Goal: Task Accomplishment & Management: Use online tool/utility

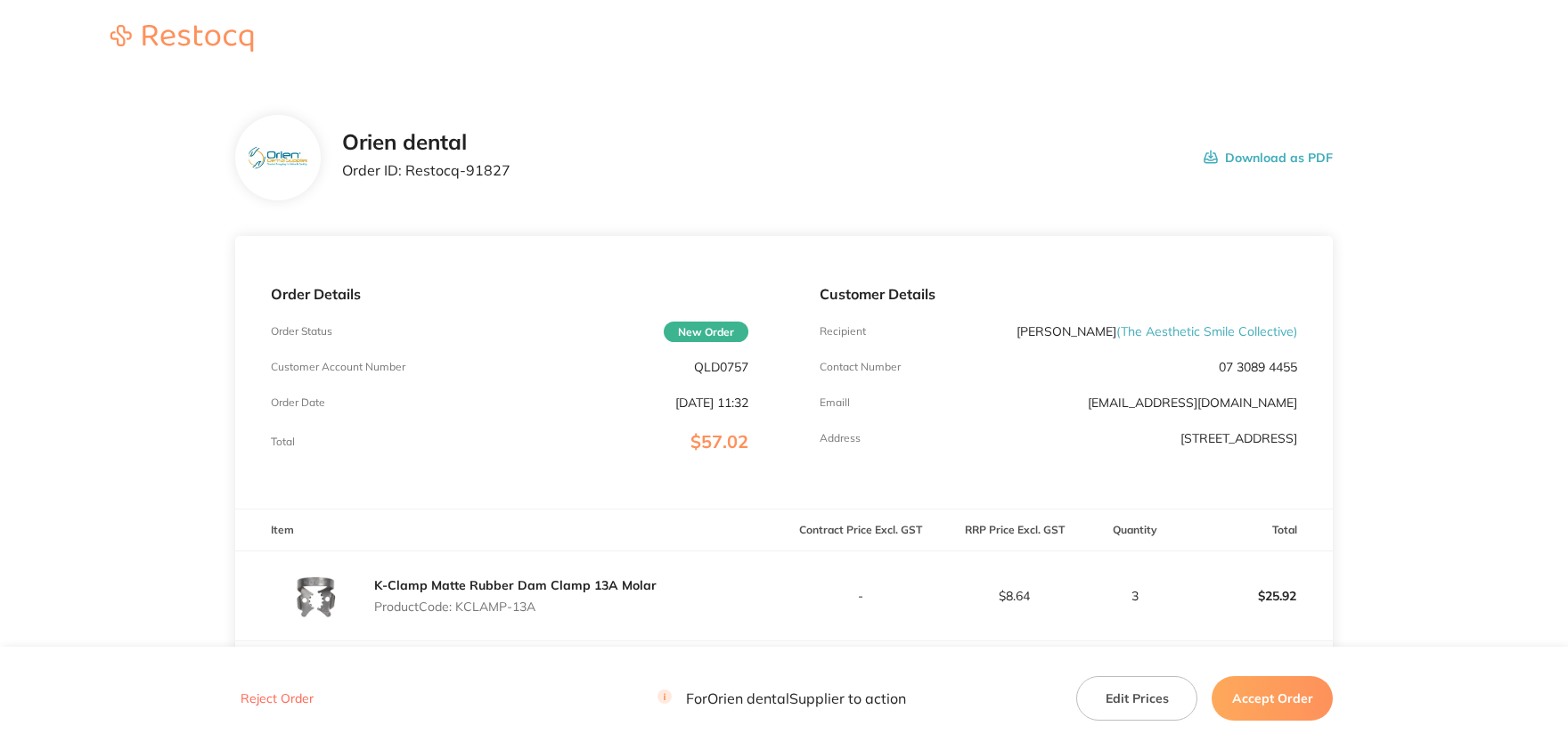
click at [723, 371] on p "QLD0757" at bounding box center [721, 367] width 55 height 14
copy p "QLD0757"
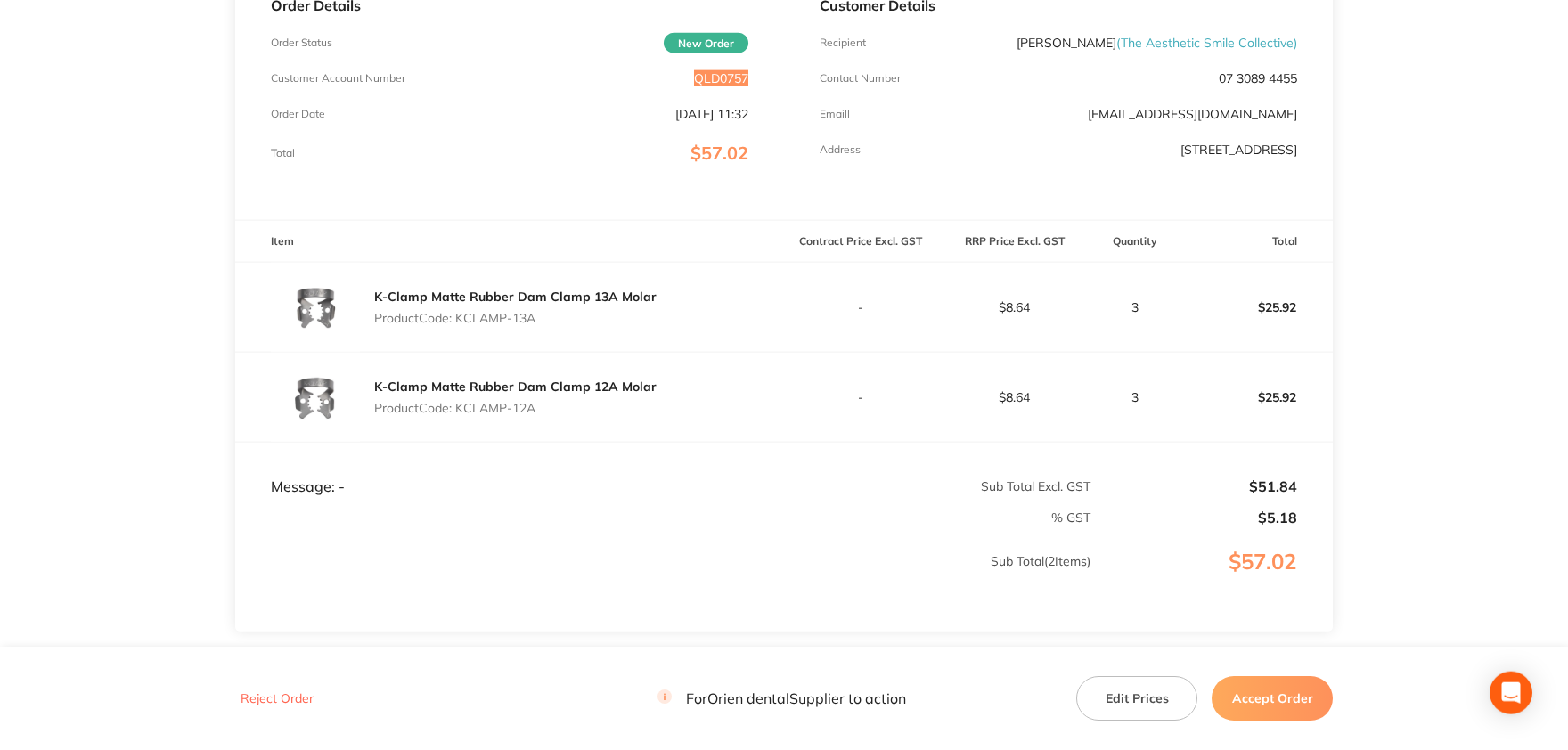
scroll to position [294, 0]
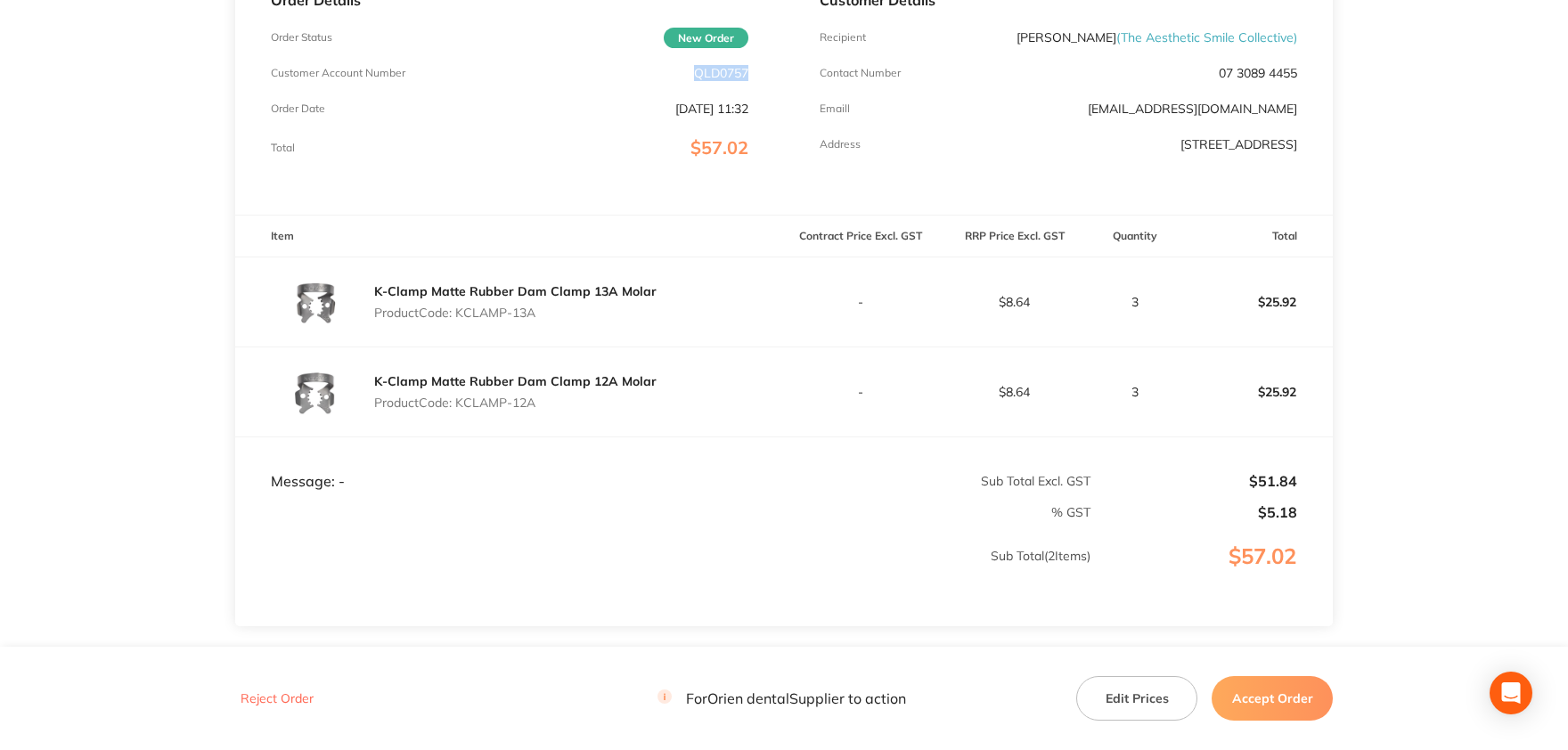
drag, startPoint x: 539, startPoint y: 310, endPoint x: 458, endPoint y: 310, distance: 81.0
click at [458, 310] on p "Product Code: KCLAMP-13A" at bounding box center [516, 312] width 283 height 14
copy p "KCLAMP-13A"
drag, startPoint x: 540, startPoint y: 401, endPoint x: 461, endPoint y: 398, distance: 79.1
click at [461, 398] on p "Product Code: KCLAMP-12A" at bounding box center [516, 402] width 283 height 14
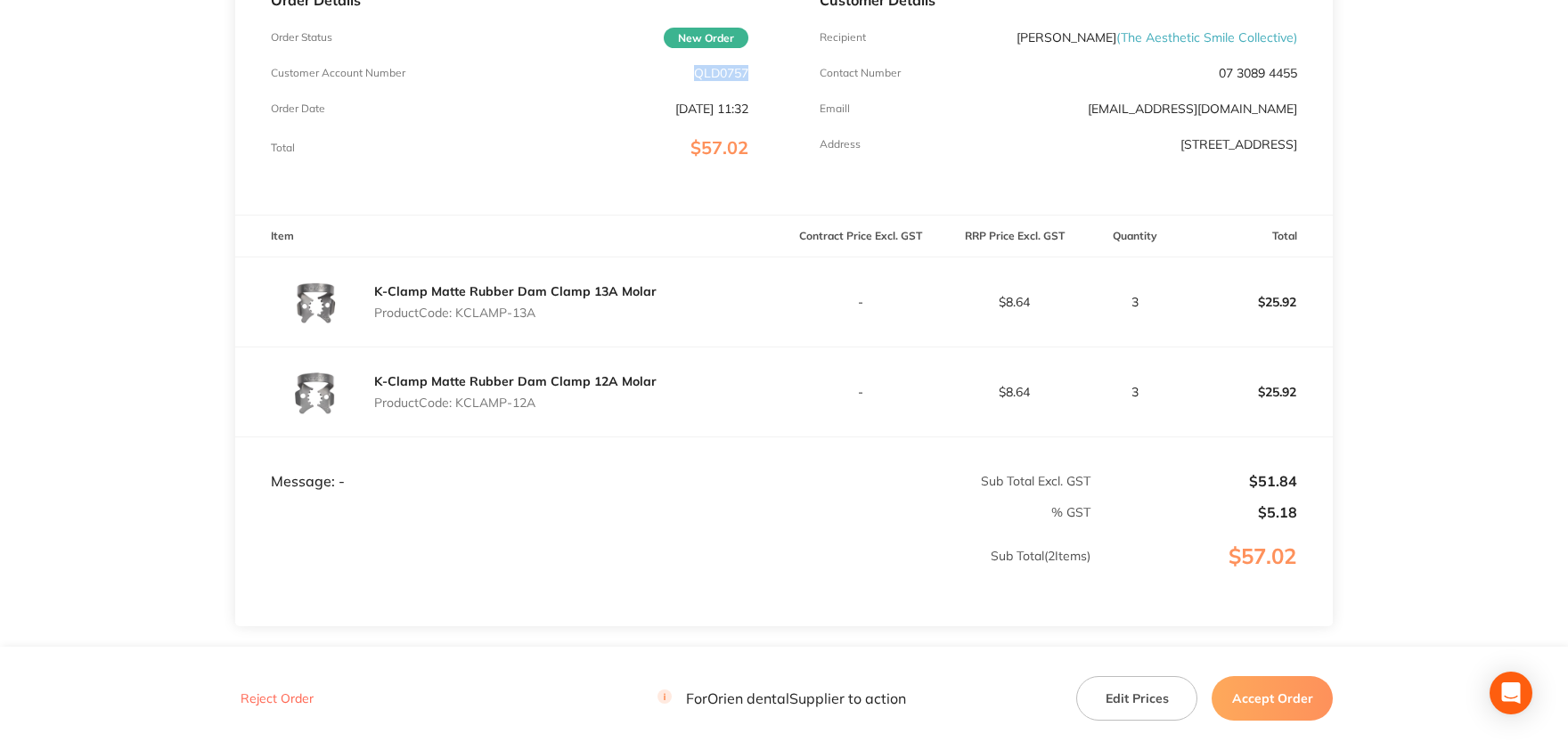
copy p "KCLAMP-12A"
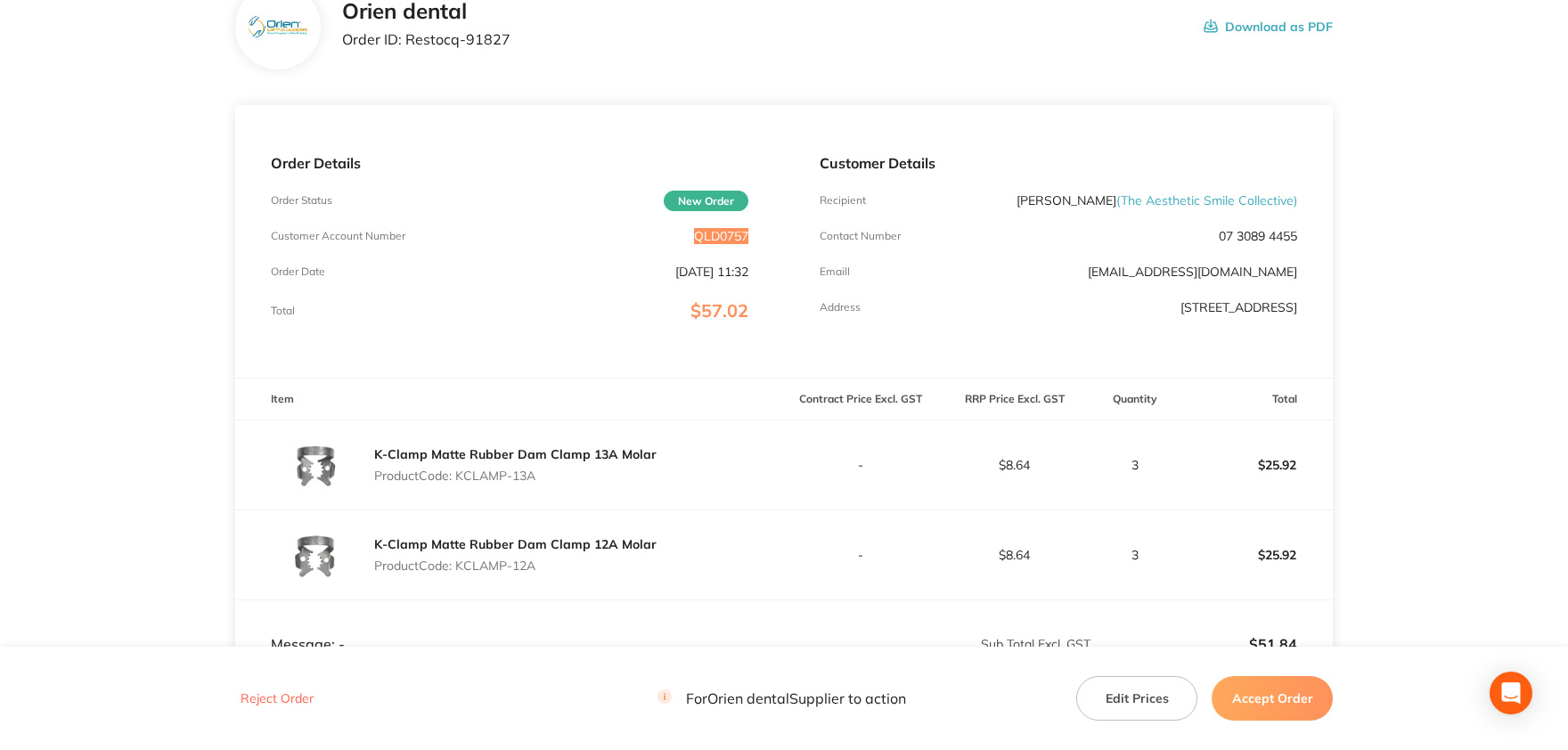
scroll to position [98, 0]
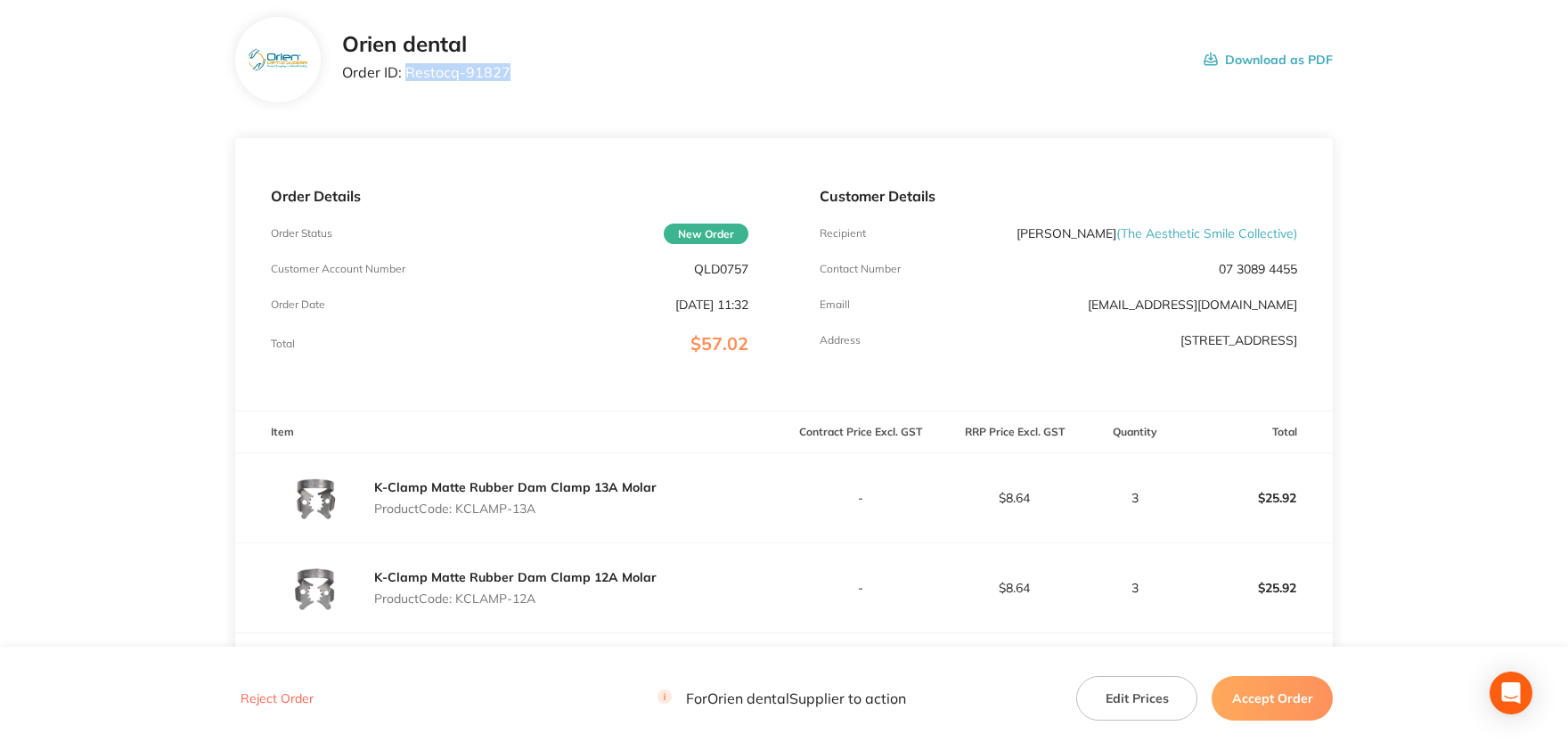
drag, startPoint x: 515, startPoint y: 69, endPoint x: 409, endPoint y: 70, distance: 106.0
click at [409, 70] on div "Orien dental Order ID: Restocq- 91827 Download as PDF" at bounding box center [837, 60] width 991 height 55
copy p "Restocq- 91827"
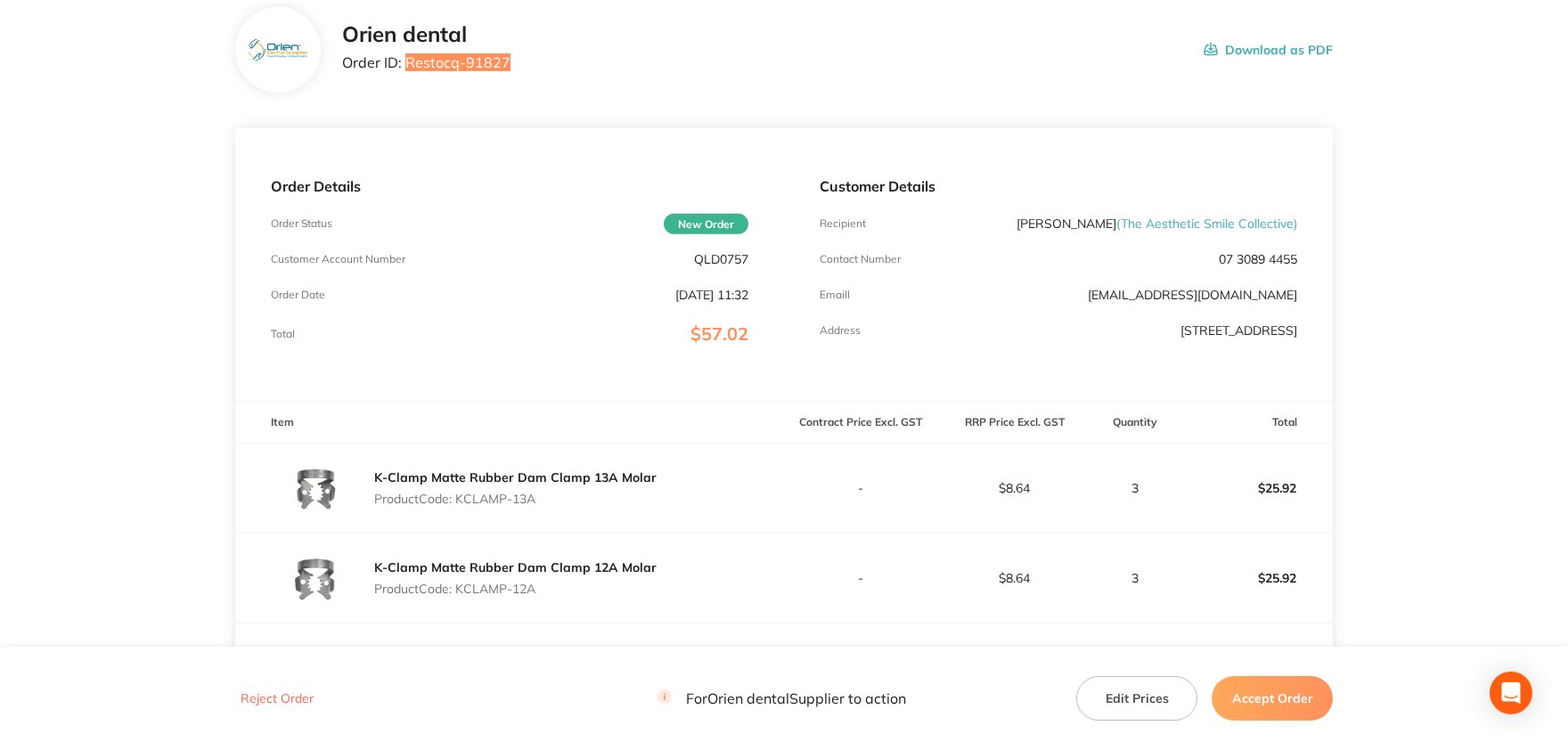
scroll to position [392, 0]
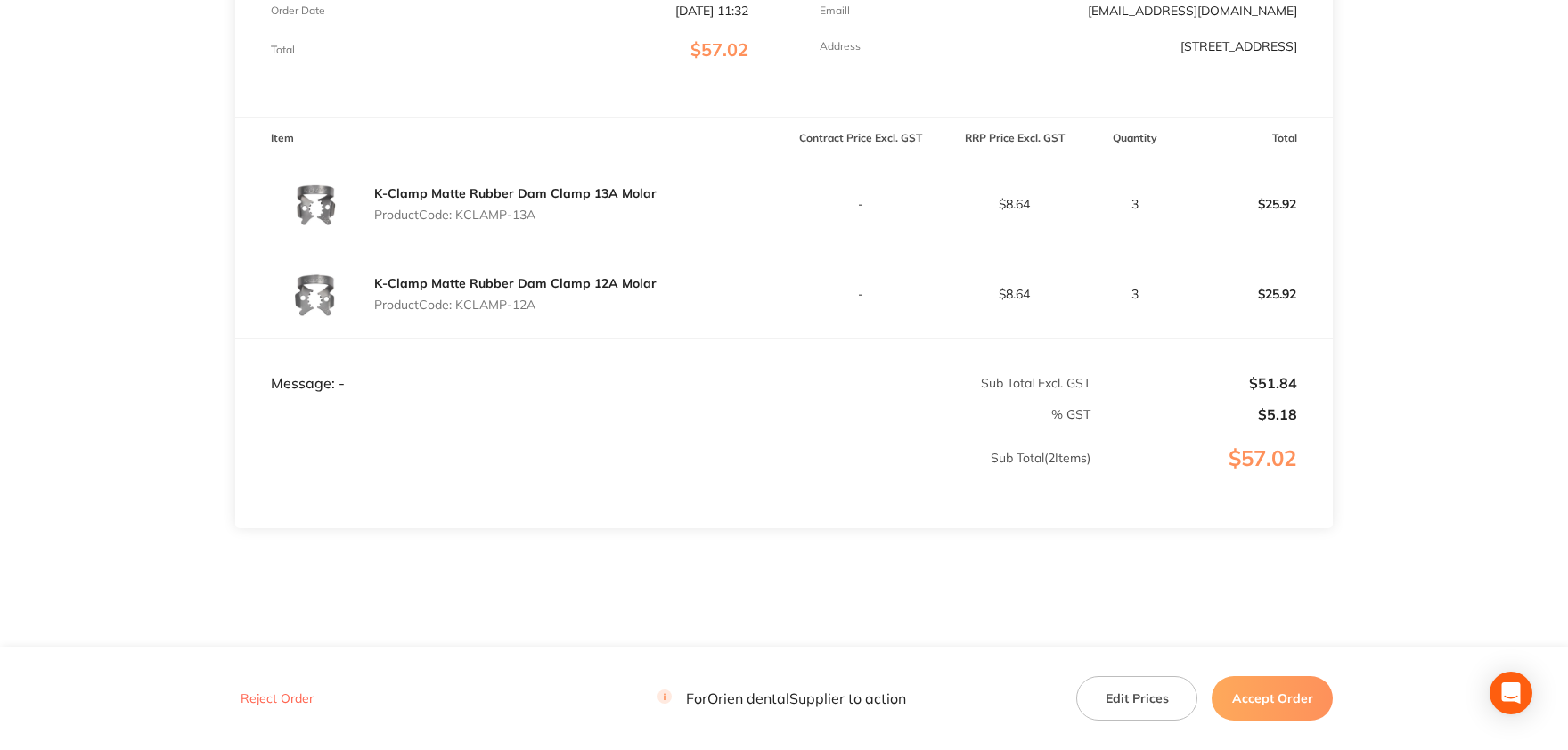
drag, startPoint x: 1275, startPoint y: 702, endPoint x: 1265, endPoint y: 688, distance: 17.2
click at [1274, 702] on button "Accept Order" at bounding box center [1271, 698] width 121 height 44
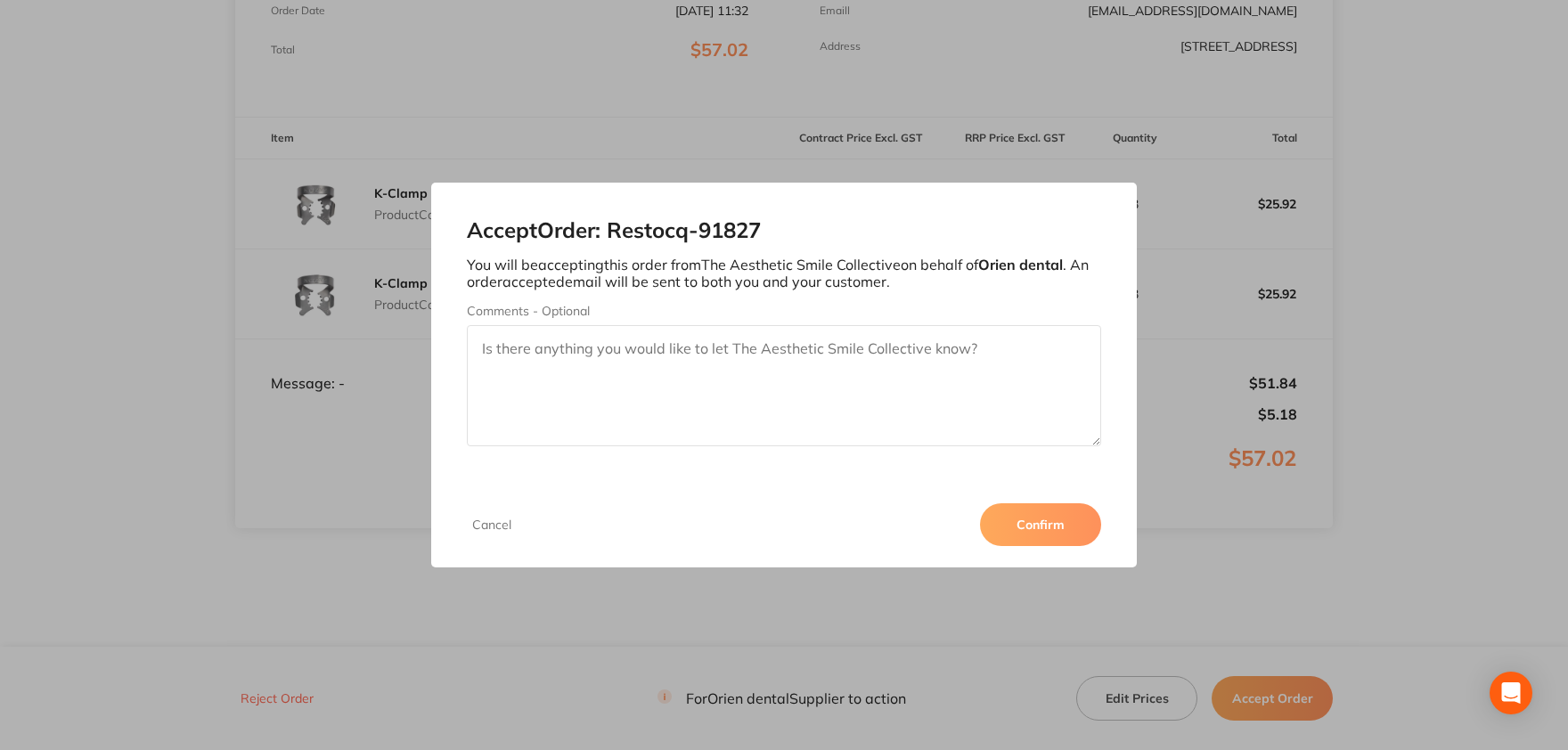
click at [1004, 516] on button "Confirm" at bounding box center [1040, 525] width 121 height 42
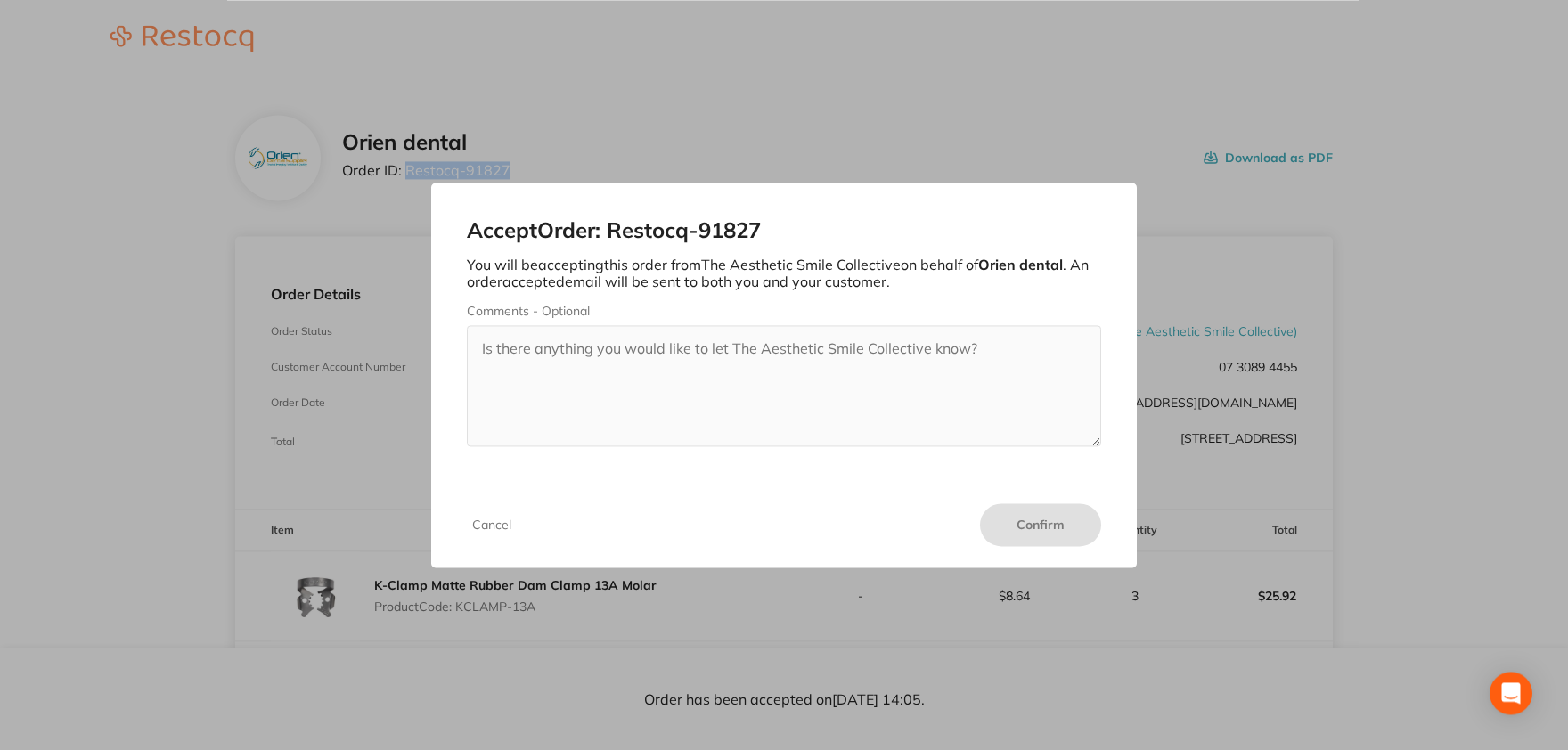
scroll to position [0, 0]
click at [499, 528] on button "Cancel" at bounding box center [492, 524] width 50 height 16
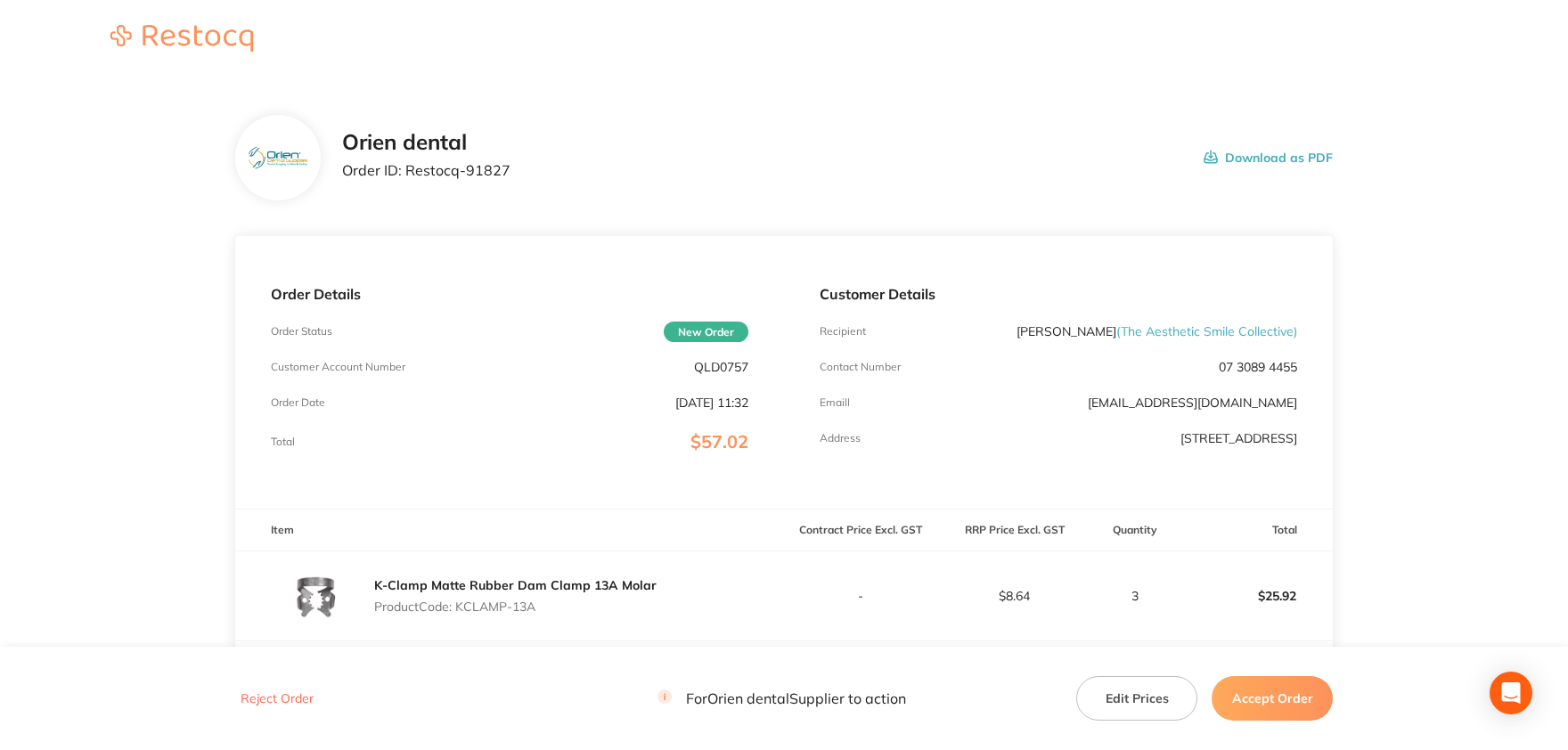
click at [1276, 691] on button "Accept Order" at bounding box center [1271, 698] width 121 height 44
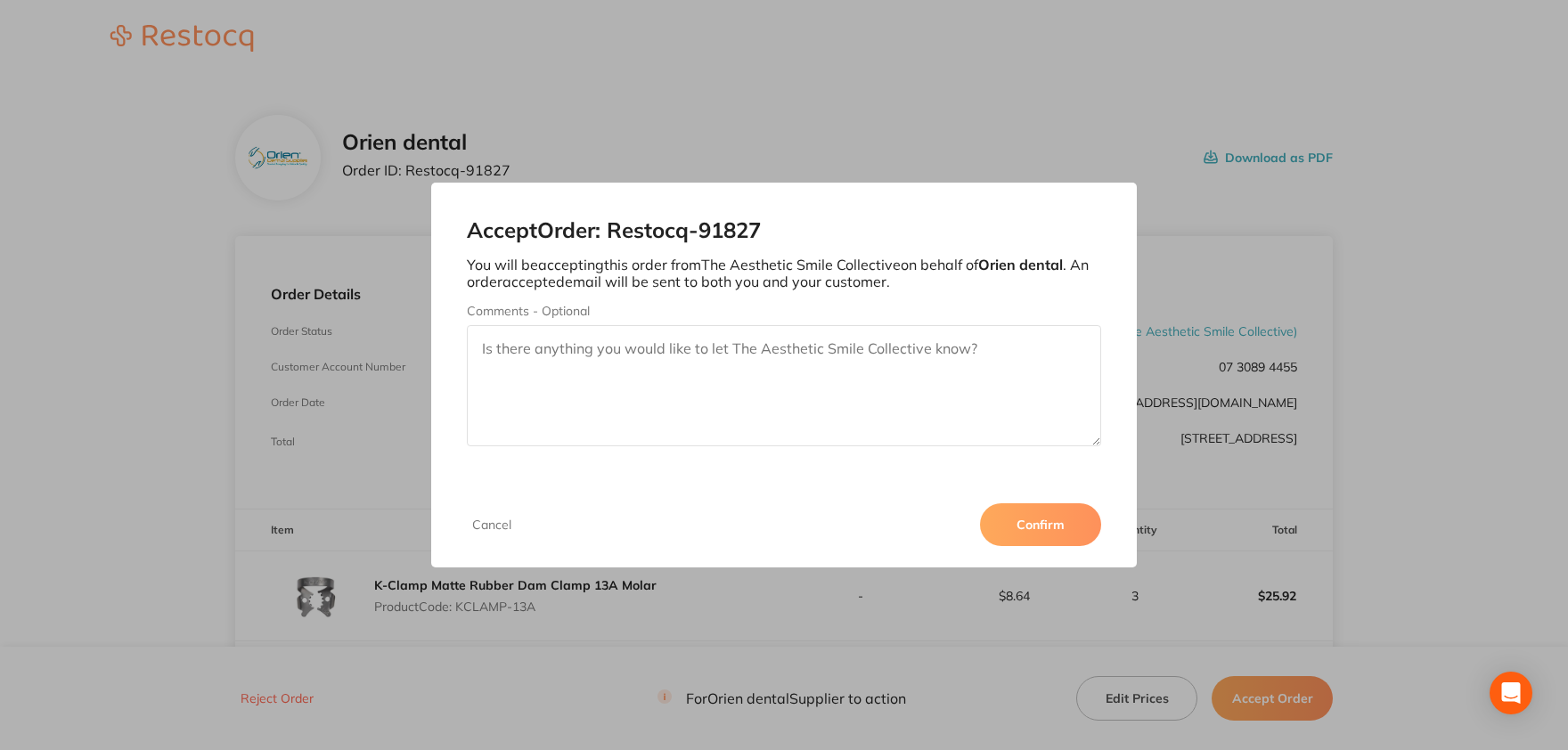
click at [1063, 525] on button "Confirm" at bounding box center [1040, 525] width 121 height 42
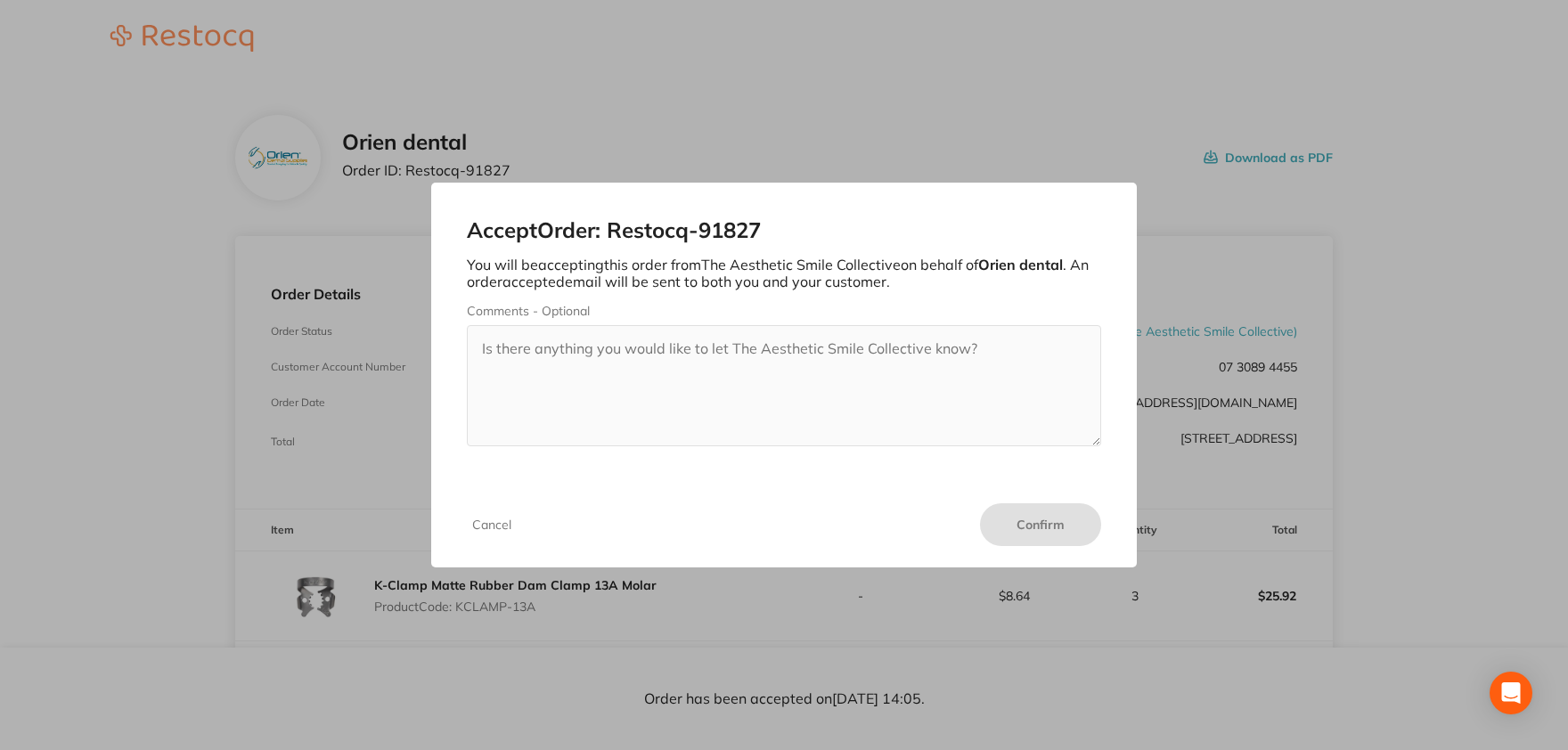
click at [1404, 467] on div "Accept Order: Restocq- 91827 You will be accepting this order from The Aestheti…" at bounding box center [784, 375] width 1568 height 750
click at [750, 238] on h2 "Accept Order: Restocq- 91827" at bounding box center [784, 230] width 634 height 25
click at [480, 525] on button "Cancel" at bounding box center [492, 524] width 50 height 16
